Goal: Task Accomplishment & Management: Manage account settings

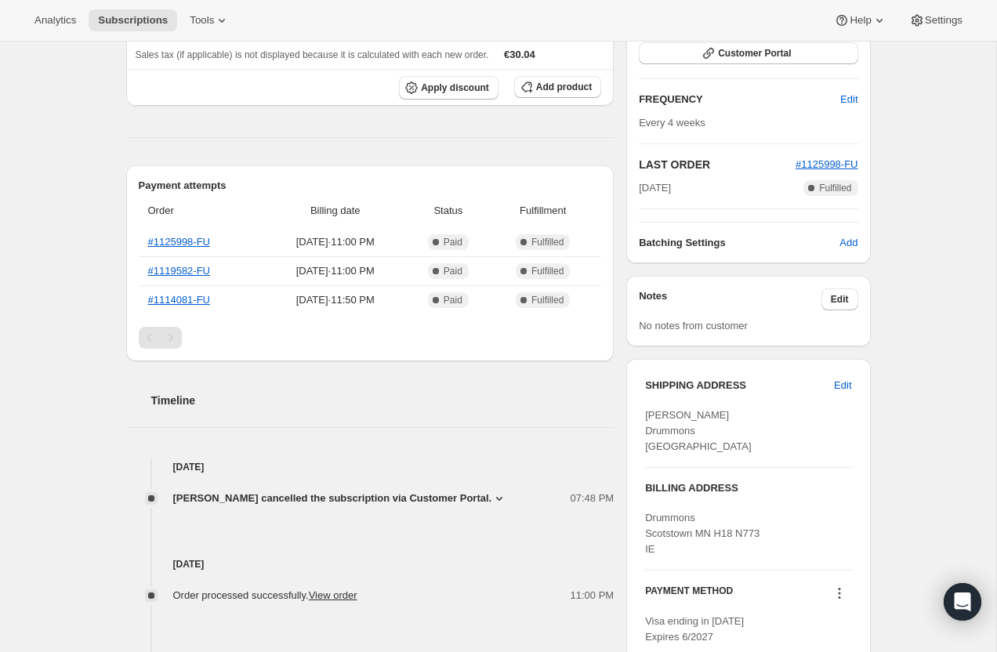
scroll to position [283, 0]
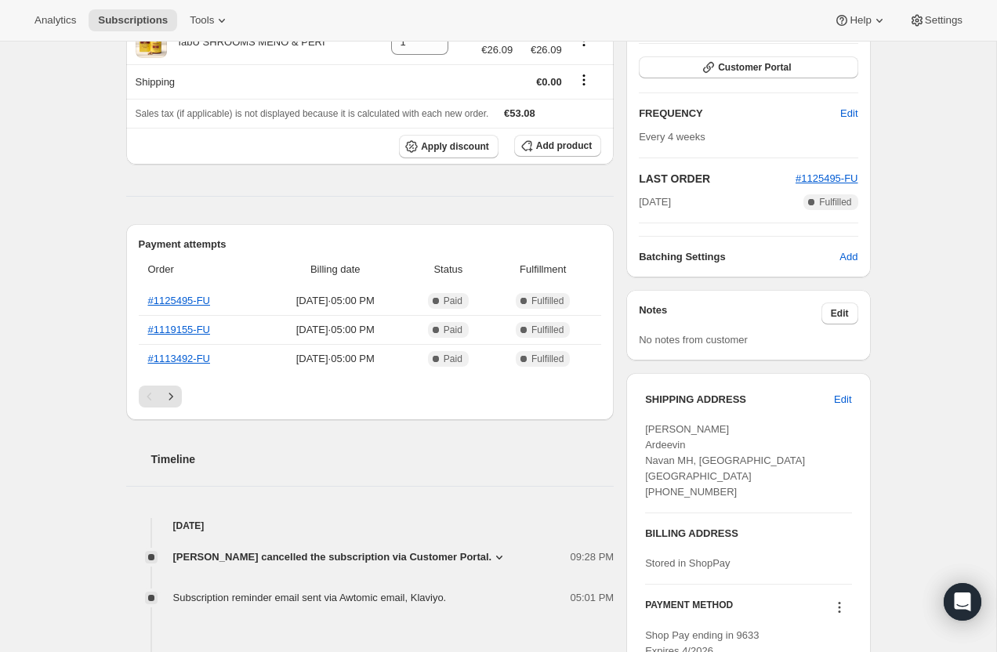
scroll to position [245, 0]
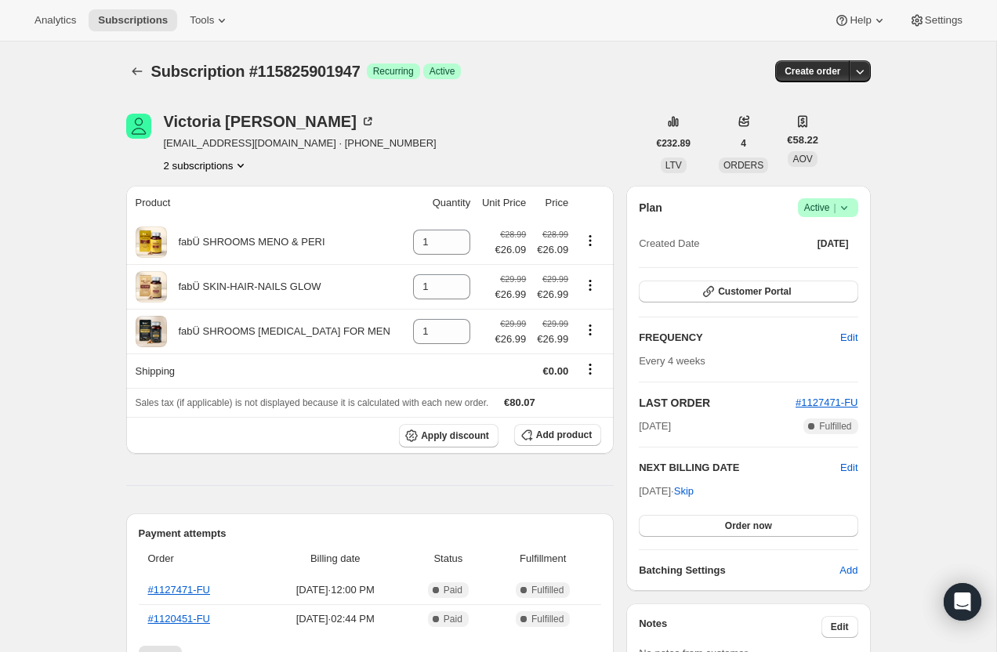
click at [223, 159] on button "2 subscriptions" at bounding box center [206, 166] width 85 height 16
click at [226, 193] on span "114521932155" at bounding box center [205, 195] width 114 height 16
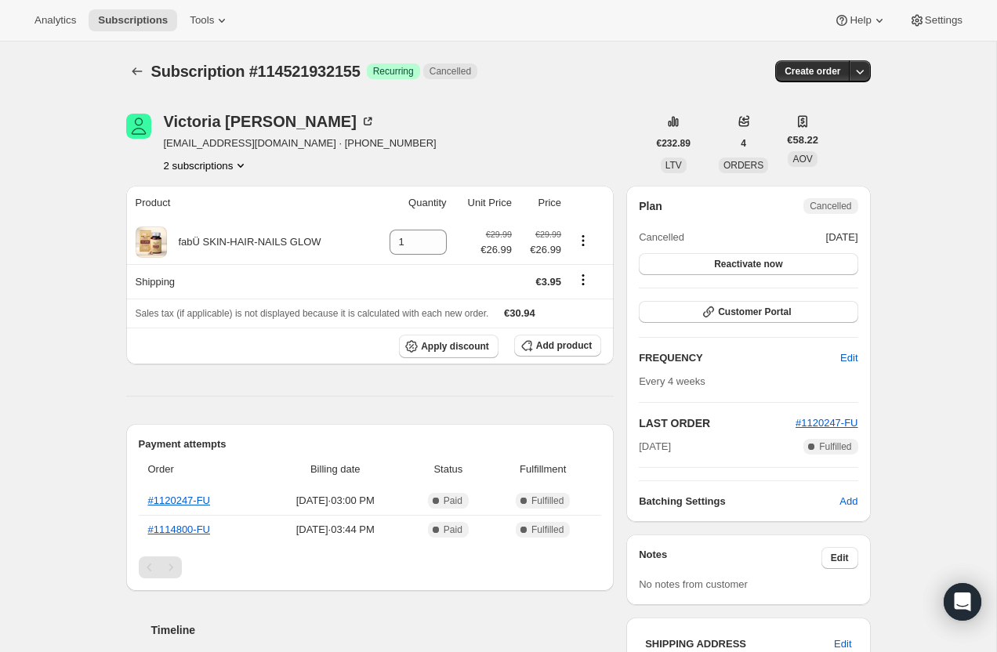
click at [216, 165] on button "2 subscriptions" at bounding box center [206, 166] width 85 height 16
click at [217, 220] on span "115825901947" at bounding box center [183, 222] width 68 height 12
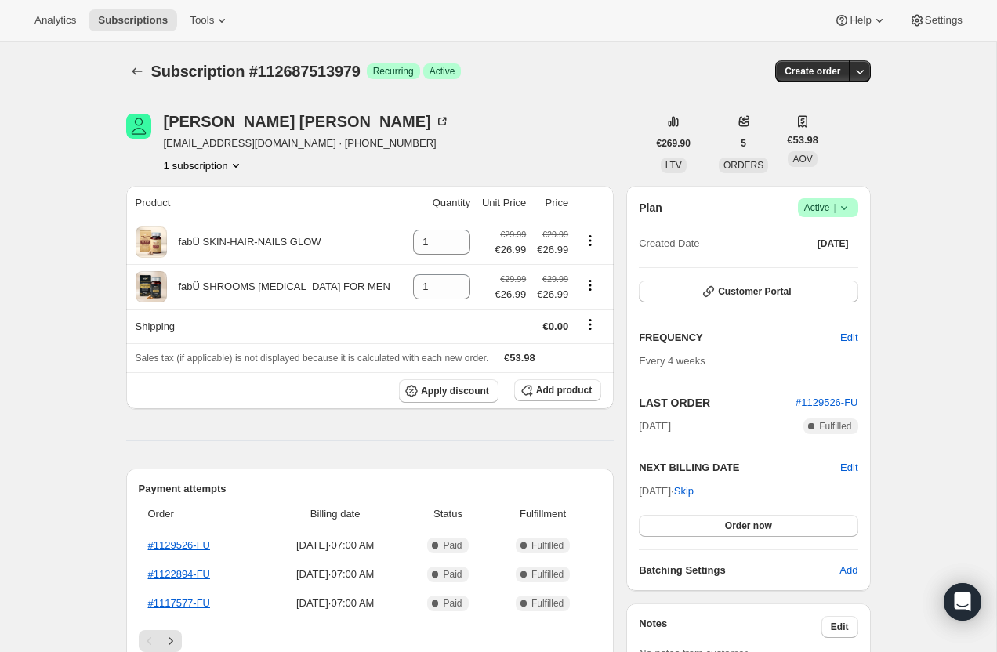
click at [851, 202] on icon at bounding box center [844, 208] width 16 height 16
click at [820, 234] on span "Pause subscription" at bounding box center [822, 239] width 86 height 12
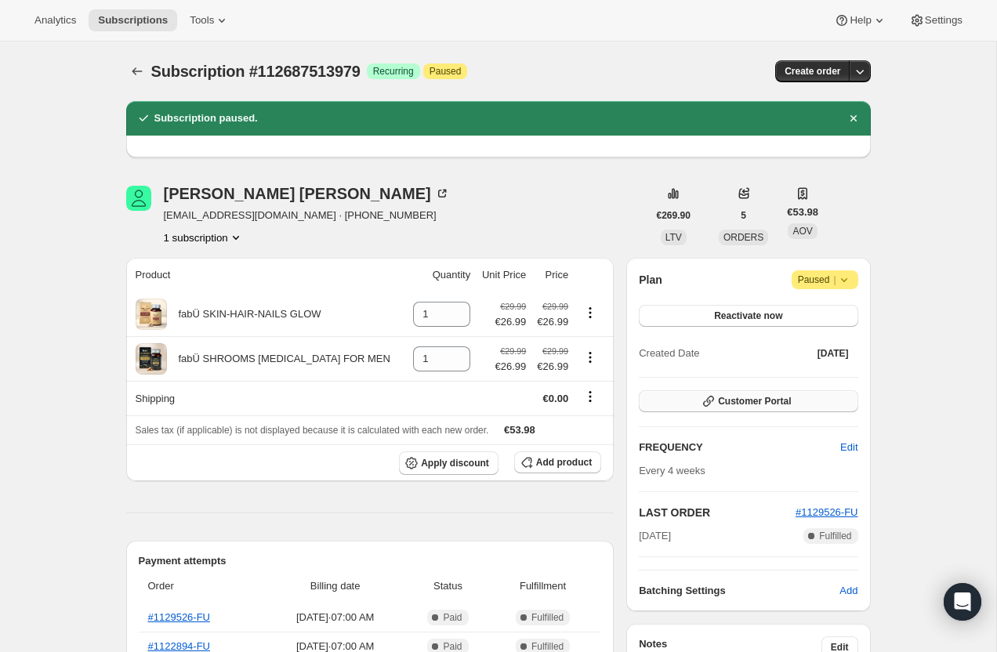
click at [726, 405] on span "Customer Portal" at bounding box center [754, 401] width 73 height 13
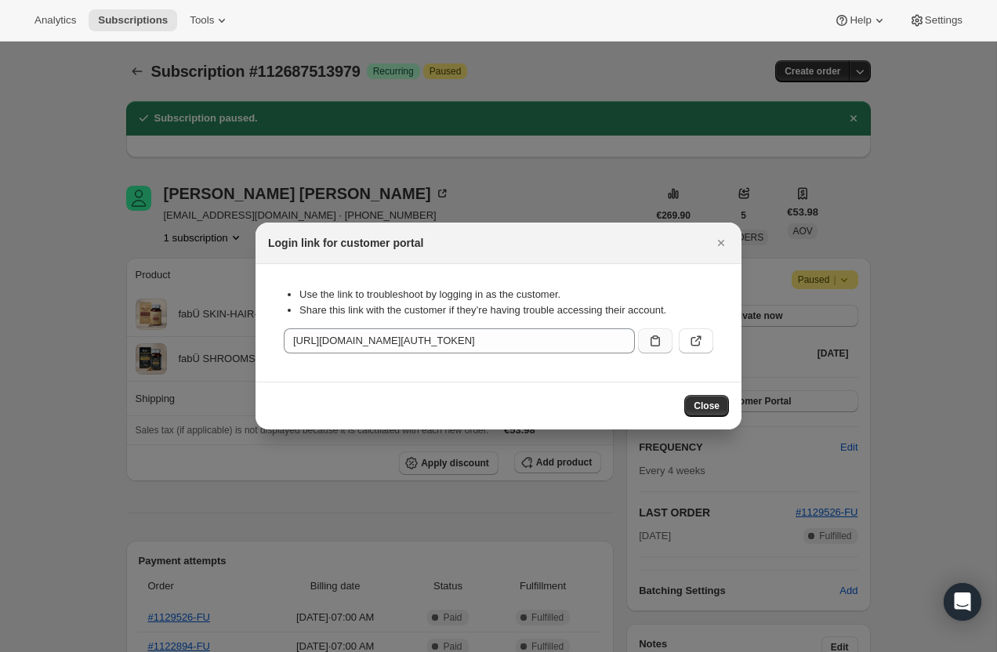
click at [654, 340] on icon ":rf2:" at bounding box center [655, 341] width 16 height 16
click at [726, 415] on button "Close" at bounding box center [706, 406] width 45 height 22
